Goal: Task Accomplishment & Management: Use online tool/utility

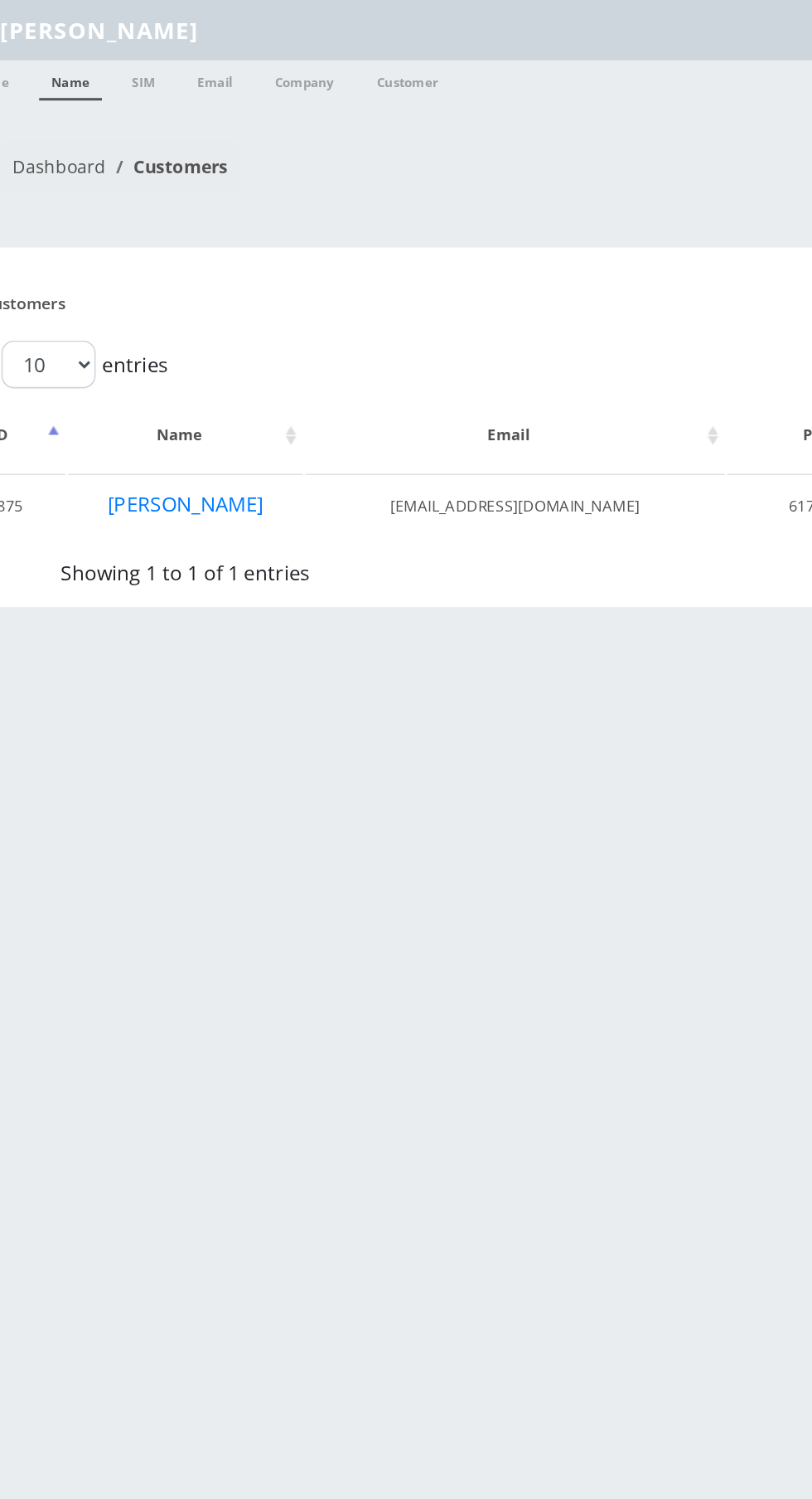
type input "[PERSON_NAME]"
click at [98, 60] on link "Name" at bounding box center [92, 52] width 42 height 27
click at [82, 59] on link "Name" at bounding box center [92, 52] width 42 height 27
type input "[PERSON_NAME]"
click at [84, 49] on link "Name" at bounding box center [92, 52] width 42 height 27
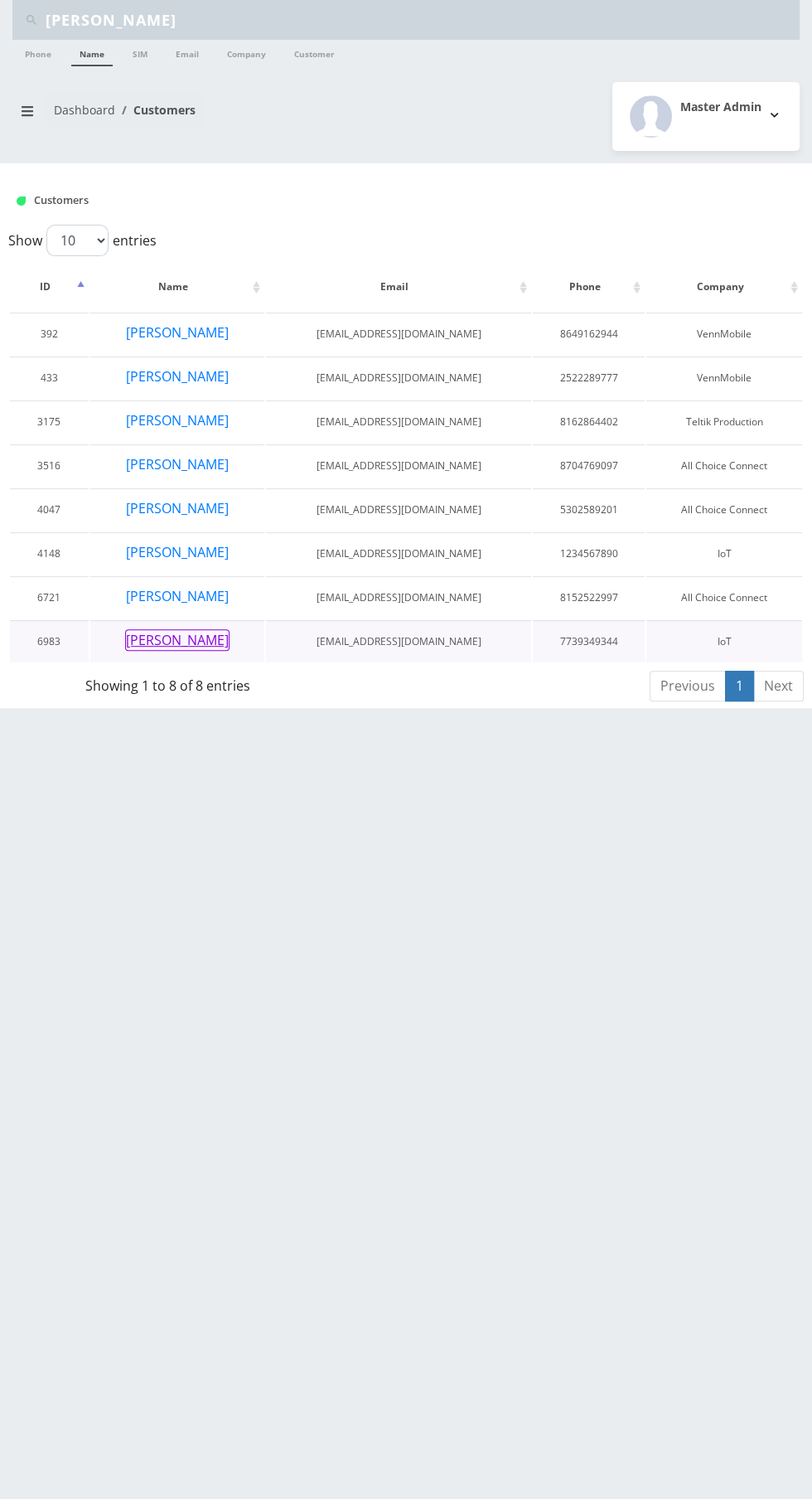
click at [184, 633] on button "[PERSON_NAME]" at bounding box center [178, 640] width 105 height 22
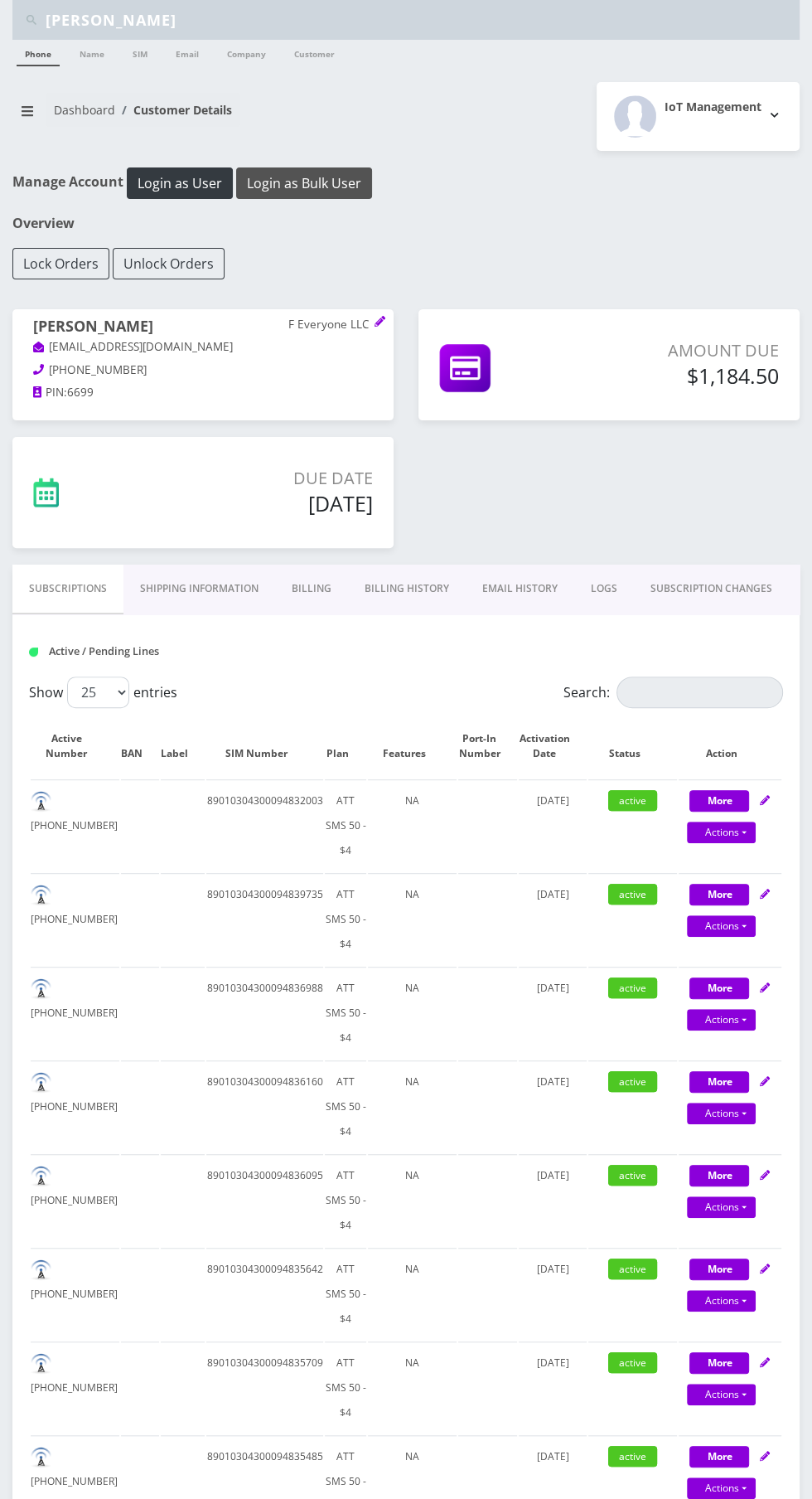
click at [273, 187] on button "Login as Bulk User" at bounding box center [304, 183] width 135 height 32
